Goal: Information Seeking & Learning: Learn about a topic

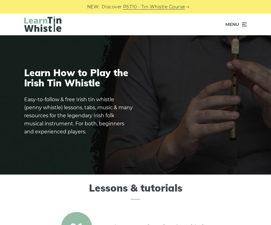
click at [177, 8] on link "PST10 - Tin Whistle Course" at bounding box center [154, 6] width 62 height 7
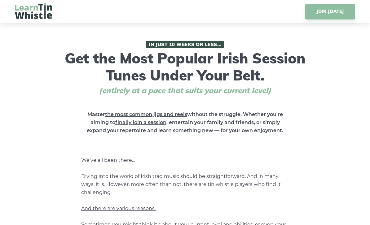
click at [36, 5] on img at bounding box center [33, 11] width 37 height 16
click at [33, 16] on img at bounding box center [33, 11] width 37 height 16
click at [42, 13] on img at bounding box center [33, 11] width 37 height 16
click at [271, 12] on link "JOIN TODAY" at bounding box center [330, 11] width 50 height 15
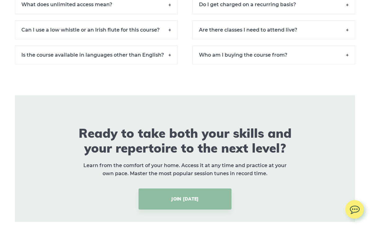
scroll to position [4428, 0]
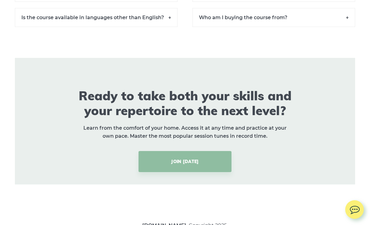
click at [170, 225] on link "[DOMAIN_NAME]" at bounding box center [164, 226] width 44 height 6
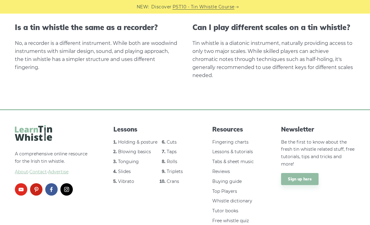
scroll to position [1285, 0]
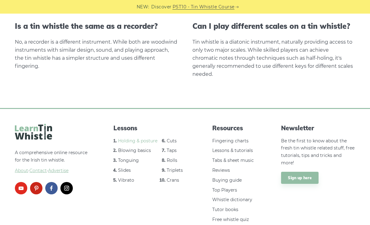
click at [127, 139] on link "Holding & posture" at bounding box center [137, 141] width 39 height 6
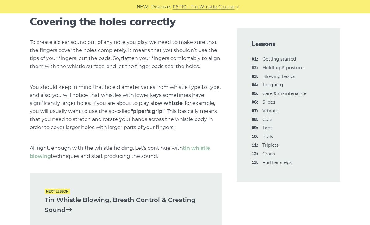
scroll to position [826, 0]
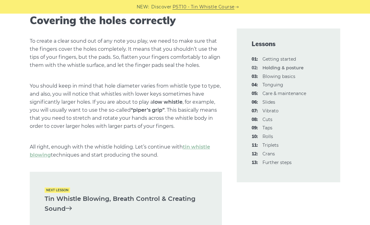
click at [143, 198] on link "Tin Whistle Blowing, Breath Control & Creating Sound" at bounding box center [126, 204] width 163 height 20
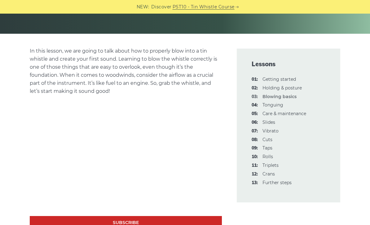
scroll to position [130, 0]
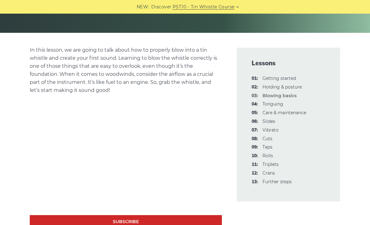
click at [281, 104] on link "04: Tonguing" at bounding box center [272, 104] width 21 height 6
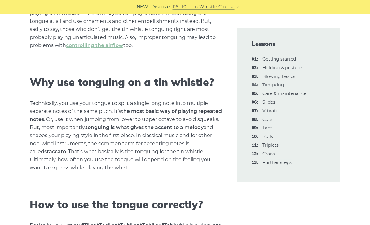
scroll to position [175, 0]
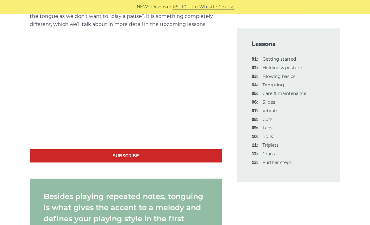
scroll to position [476, 0]
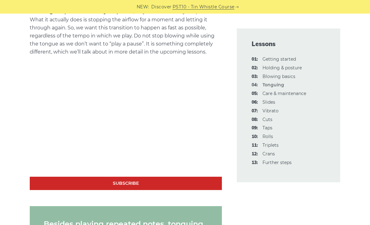
scroll to position [448, 0]
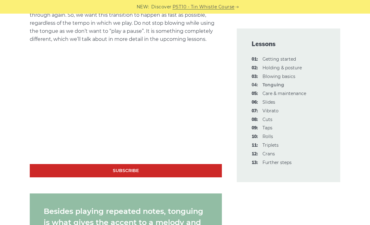
scroll to position [465, 0]
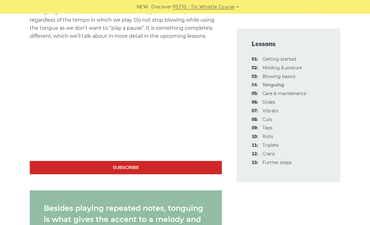
click at [296, 95] on link "05: Care & maintenance" at bounding box center [284, 94] width 44 height 6
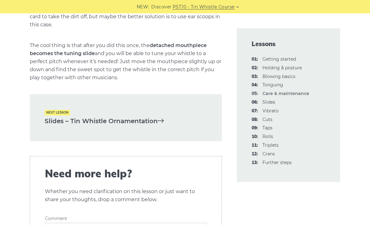
scroll to position [961, 0]
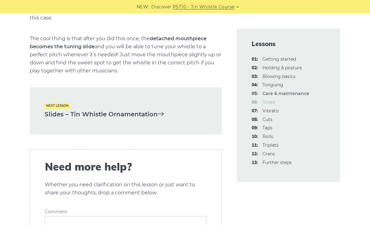
click at [273, 102] on link "06: Slides" at bounding box center [268, 102] width 13 height 6
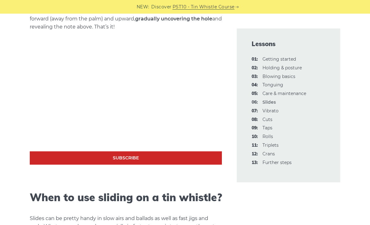
scroll to position [304, 0]
click at [274, 110] on link "07: Vibrato" at bounding box center [270, 111] width 16 height 6
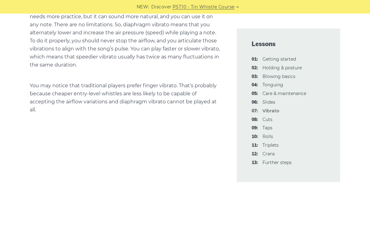
scroll to position [519, 0]
click at [271, 119] on link "08: Cuts" at bounding box center [267, 120] width 10 height 6
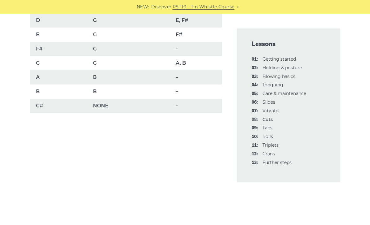
scroll to position [498, 0]
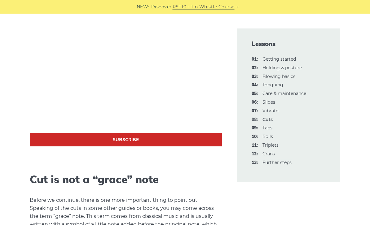
scroll to position [586, 0]
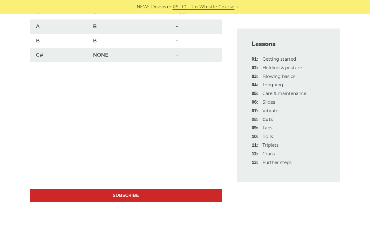
scroll to position [546, 0]
click at [270, 128] on link "09: Taps" at bounding box center [267, 128] width 10 height 6
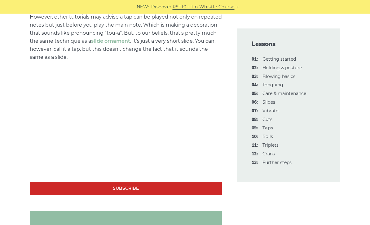
scroll to position [424, 0]
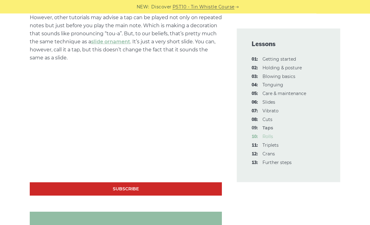
click at [271, 134] on link "10: Rolls" at bounding box center [267, 137] width 11 height 6
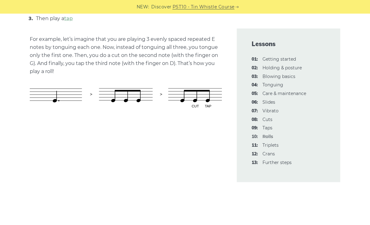
scroll to position [340, 0]
click at [271, 143] on link "11: Triplets" at bounding box center [270, 146] width 16 height 6
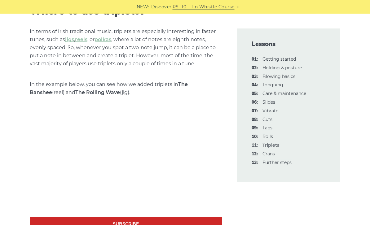
scroll to position [568, 0]
click at [272, 153] on link "12: Crans" at bounding box center [268, 154] width 12 height 6
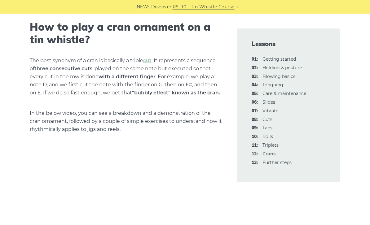
scroll to position [217, 0]
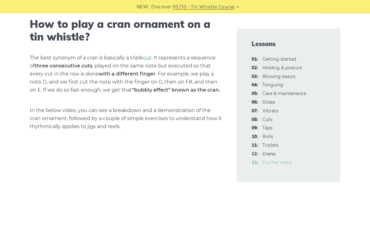
click at [275, 162] on link "13: Further steps" at bounding box center [276, 163] width 29 height 6
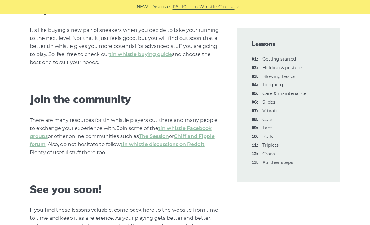
scroll to position [915, 0]
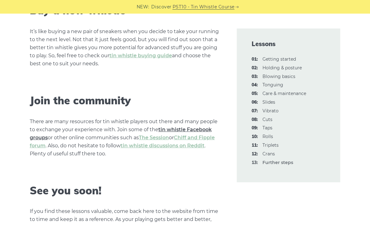
click at [201, 129] on link "tin whistle Facebook groups" at bounding box center [121, 134] width 182 height 14
click at [174, 143] on link "tin whistle discussions on Reddit" at bounding box center [163, 146] width 84 height 6
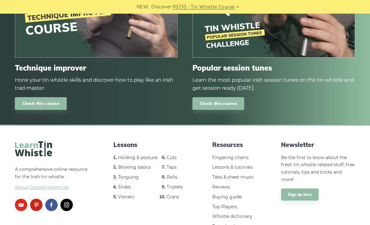
scroll to position [1293, 0]
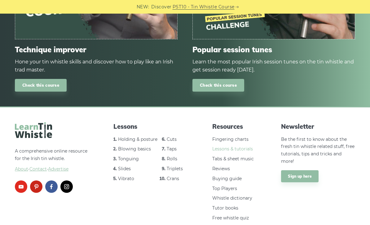
click at [237, 148] on link "Lessons & tutorials" at bounding box center [232, 149] width 41 height 6
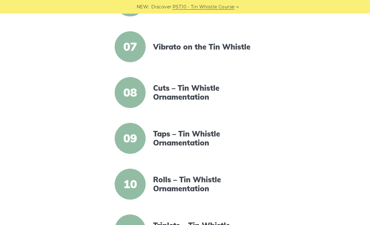
scroll to position [417, 0]
